Goal: Transaction & Acquisition: Purchase product/service

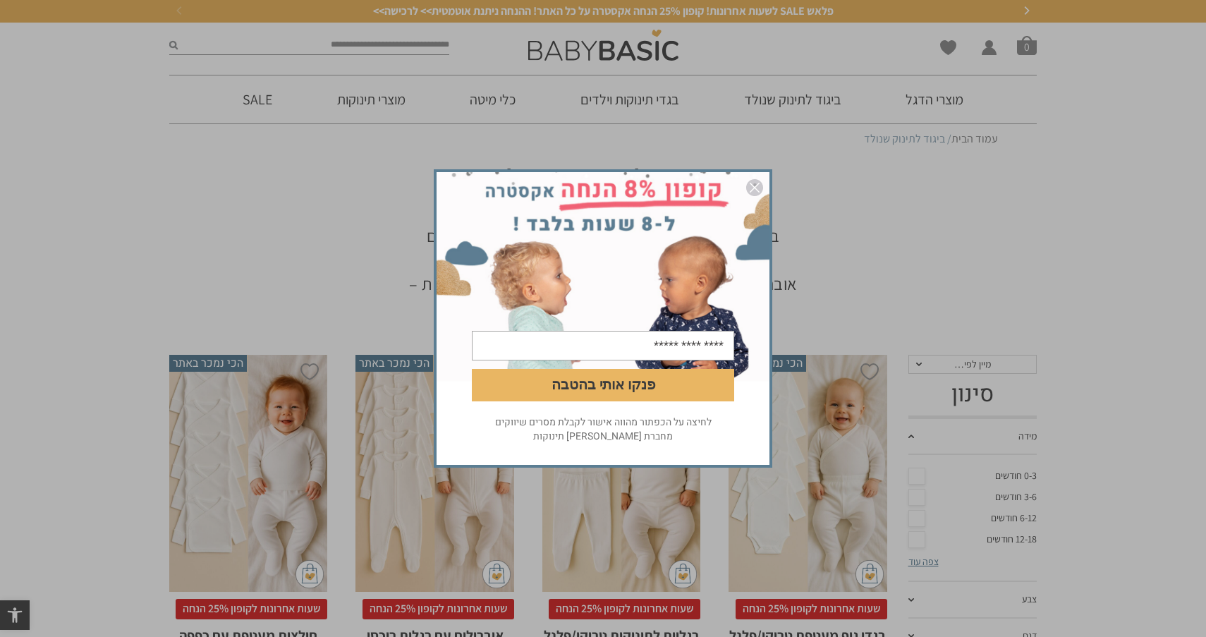
click at [920, 245] on div "פנקו אותי בהטבה לחיצה על הכפתור מהווה אישור לקבלת מסרים שיווקים מחברת [PERSON_N…" at bounding box center [603, 318] width 1206 height 637
click at [754, 187] on img "סגור" at bounding box center [754, 187] width 17 height 17
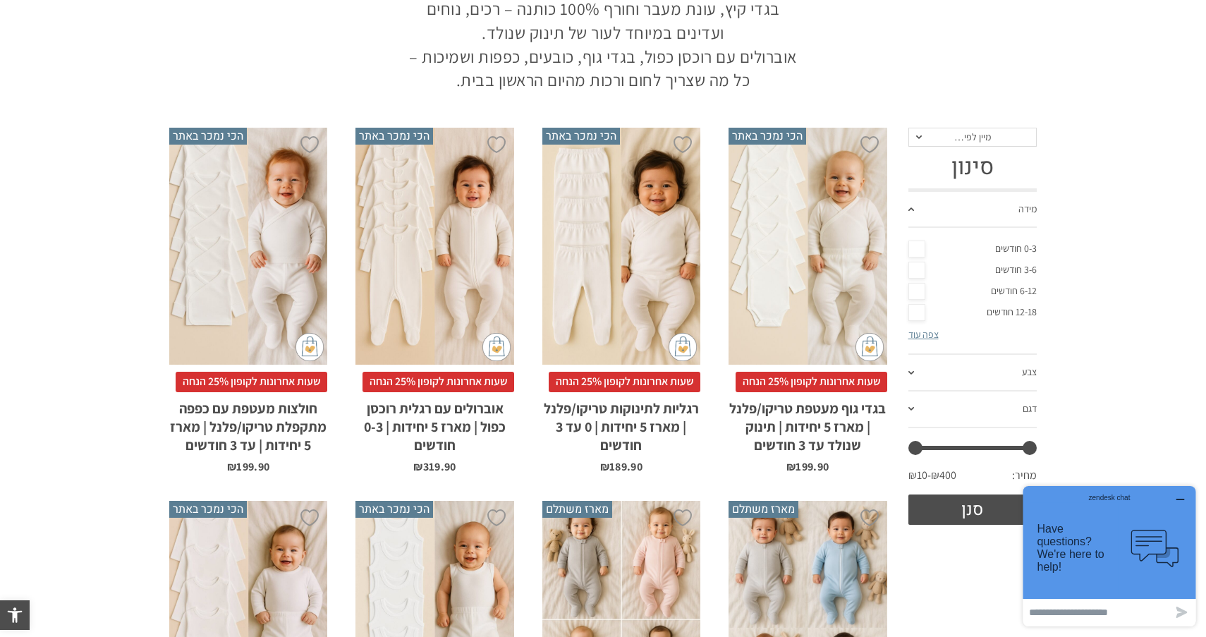
scroll to position [231, 0]
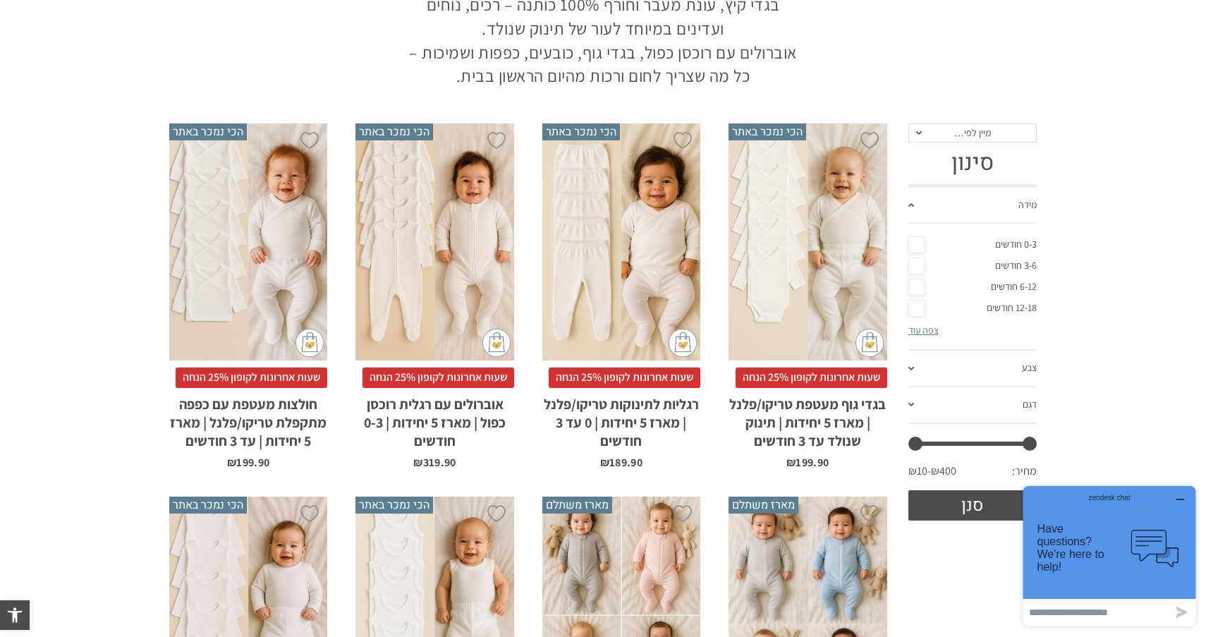
click at [915, 289] on link "6-12 חודשים" at bounding box center [972, 286] width 129 height 21
click at [929, 330] on link "צפה עוד" at bounding box center [923, 330] width 30 height 13
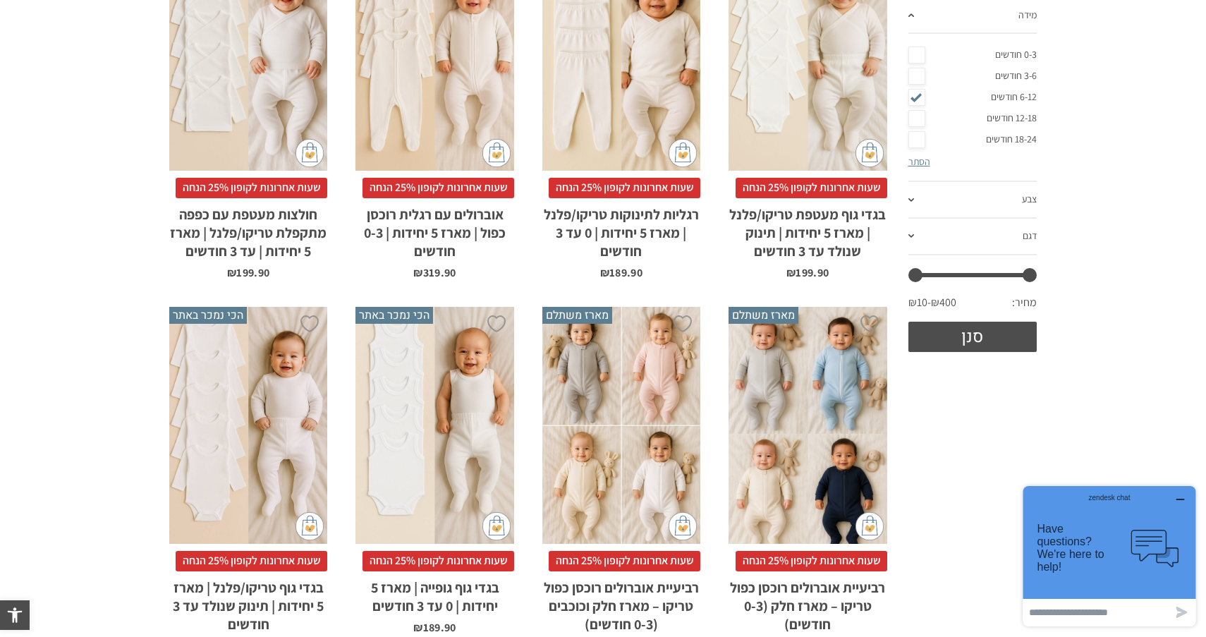
scroll to position [409, 0]
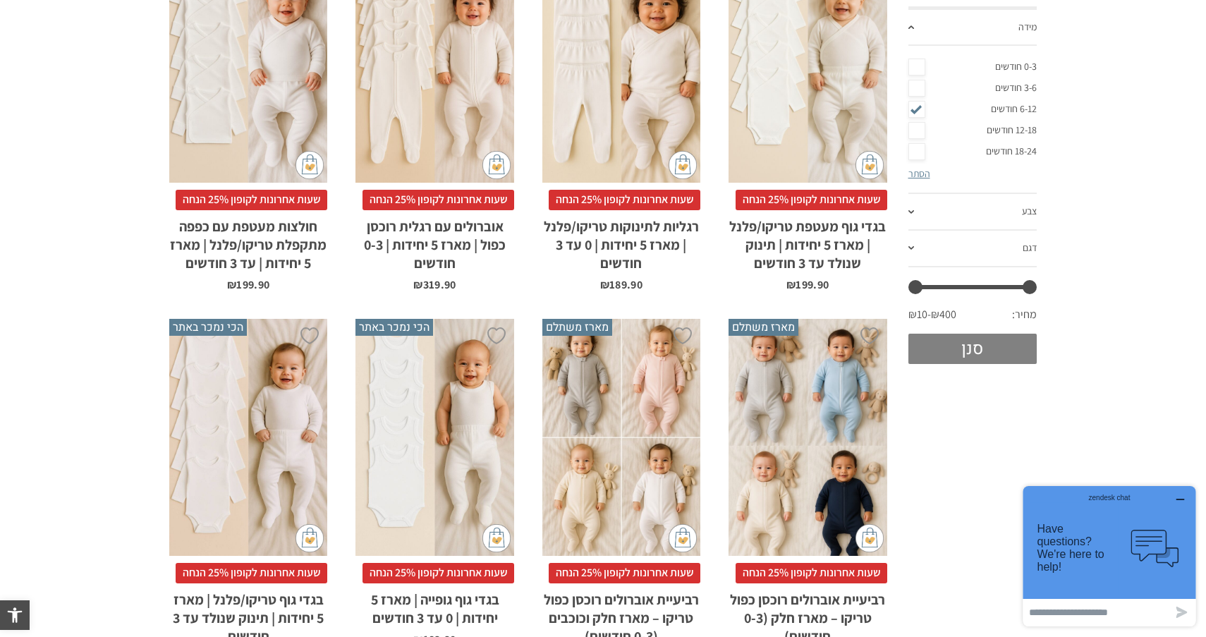
click at [1009, 347] on button "סנן" at bounding box center [972, 349] width 129 height 30
